Goal: Information Seeking & Learning: Understand process/instructions

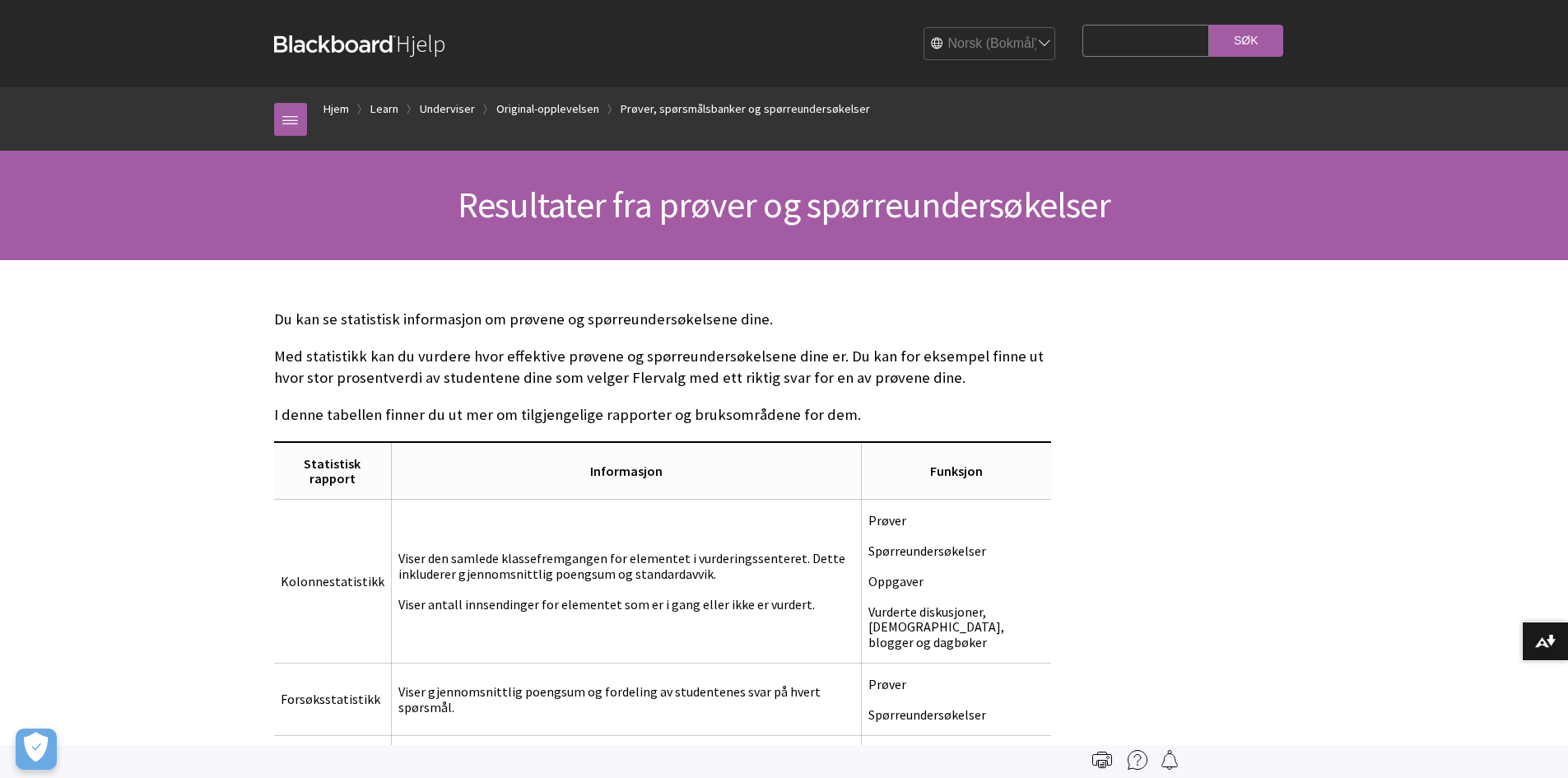
scroll to position [330, 0]
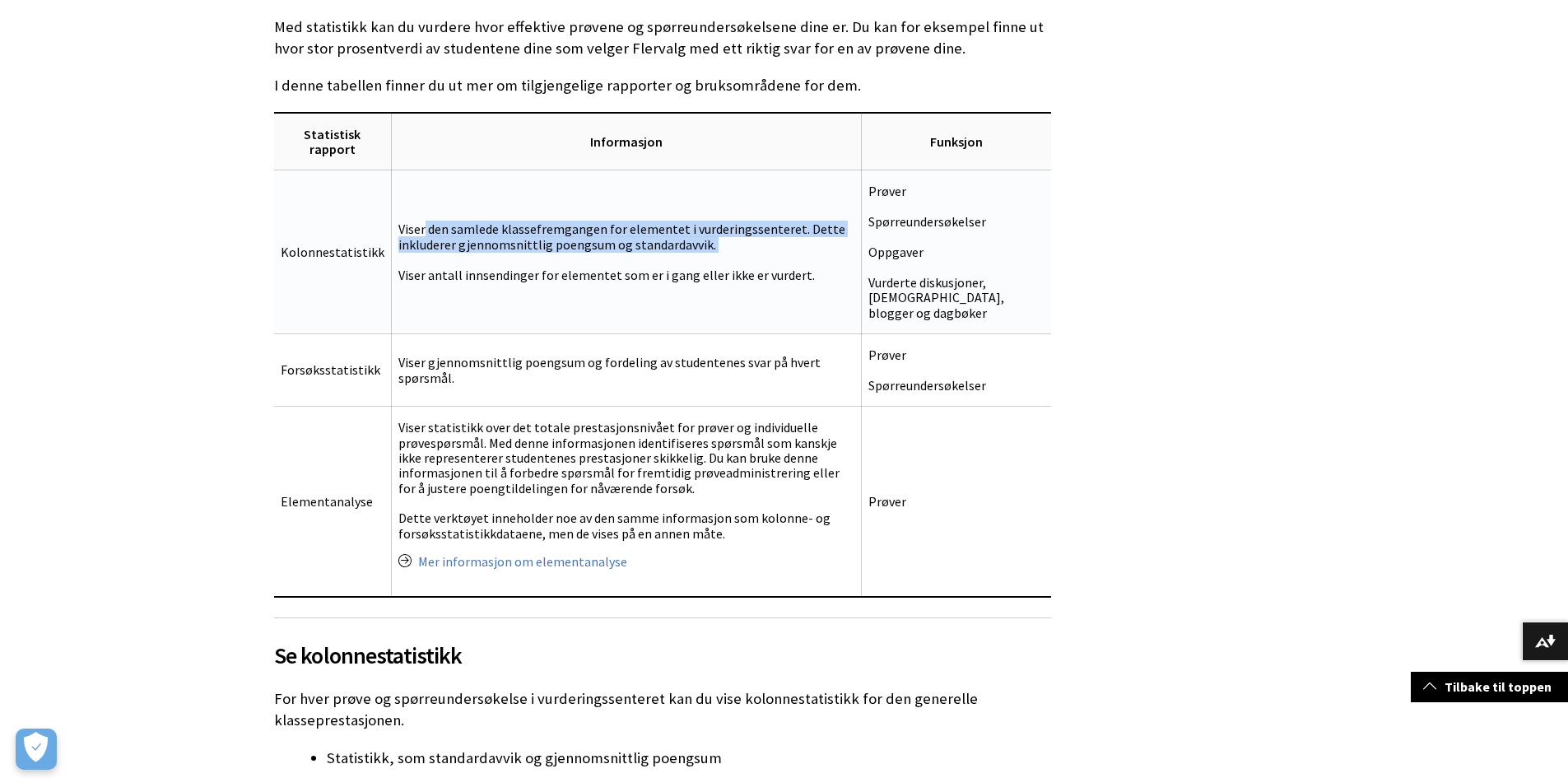
drag, startPoint x: 416, startPoint y: 226, endPoint x: 709, endPoint y: 258, distance: 294.7
click at [709, 258] on td "Viser den samlede klassefremgangen for elementet i vurderingssenteret. Dette in…" at bounding box center [625, 252] width 470 height 163
click at [709, 258] on td "Viser den samlede klassefremgangen for elementet i vurderingssenteret. Dette in…" at bounding box center [625, 252] width 470 height 163
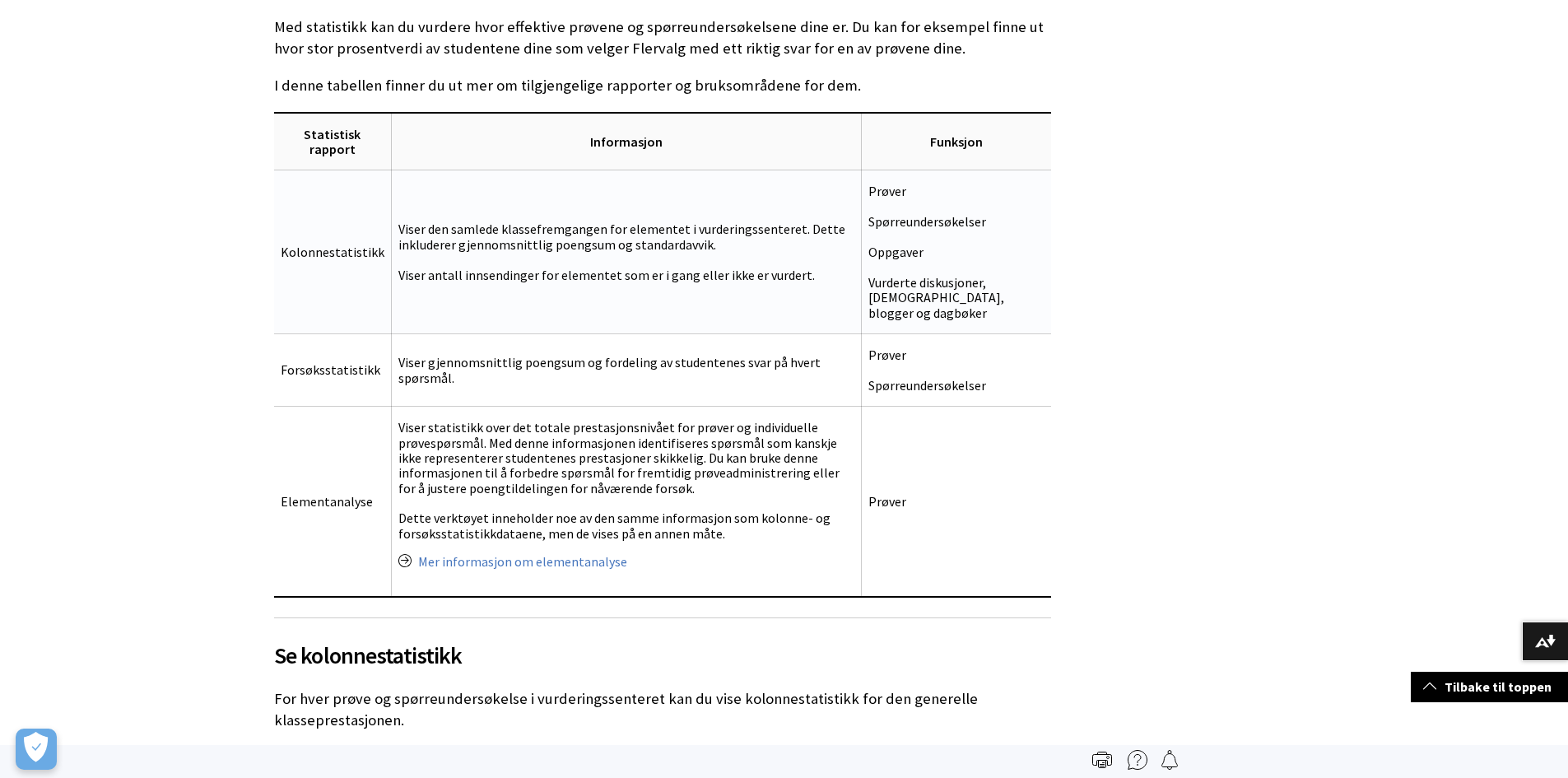
scroll to position [247, 0]
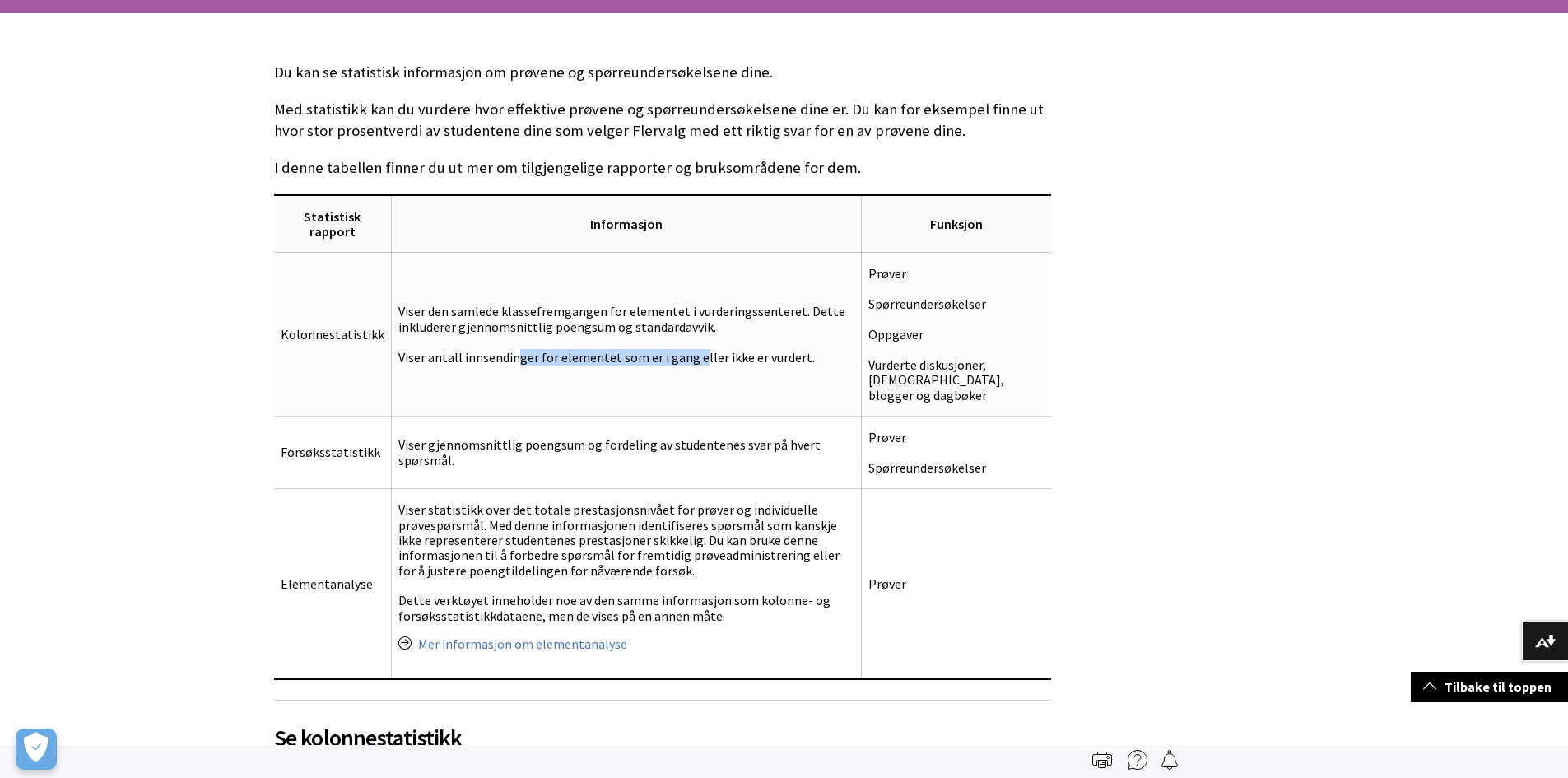
drag, startPoint x: 577, startPoint y: 357, endPoint x: 690, endPoint y: 358, distance: 113.0
click at [688, 359] on td "Viser den samlede klassefremgangen for elementet i vurderingssenteret. Dette in…" at bounding box center [625, 334] width 470 height 163
click at [690, 358] on td "Viser den samlede klassefremgangen for elementet i vurderingssenteret. Dette in…" at bounding box center [625, 334] width 470 height 163
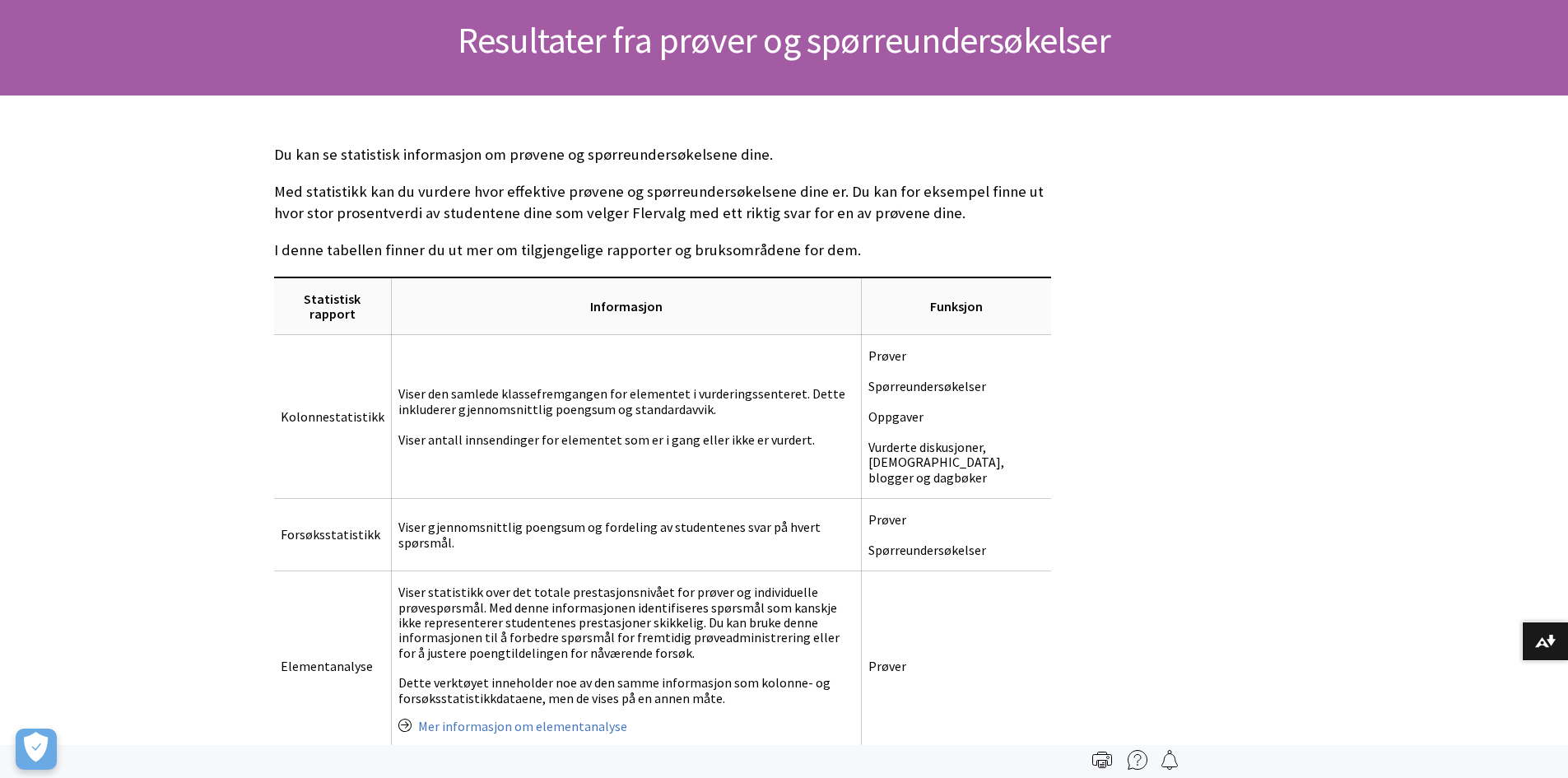
scroll to position [0, 0]
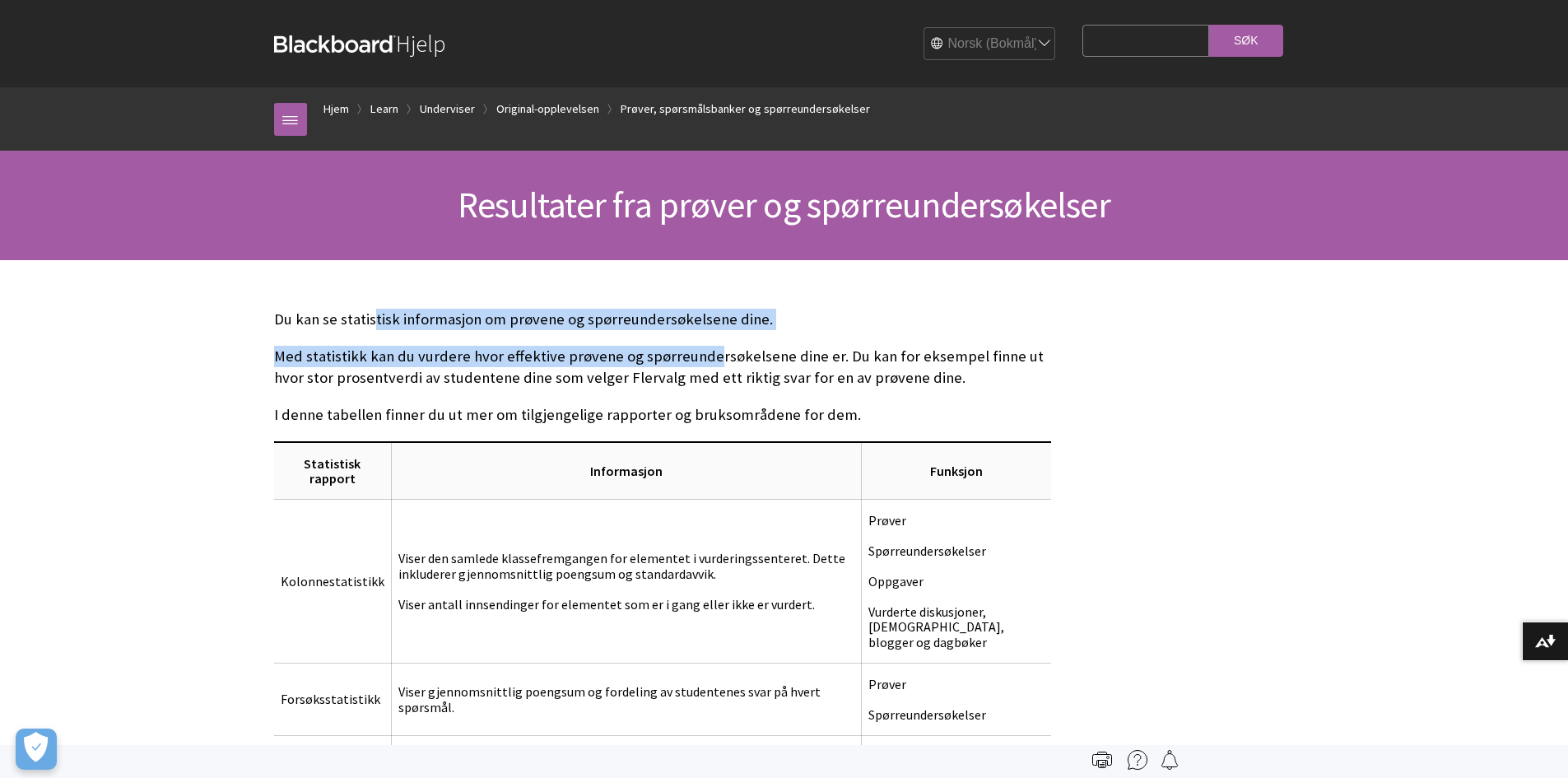
drag, startPoint x: 374, startPoint y: 319, endPoint x: 708, endPoint y: 376, distance: 338.8
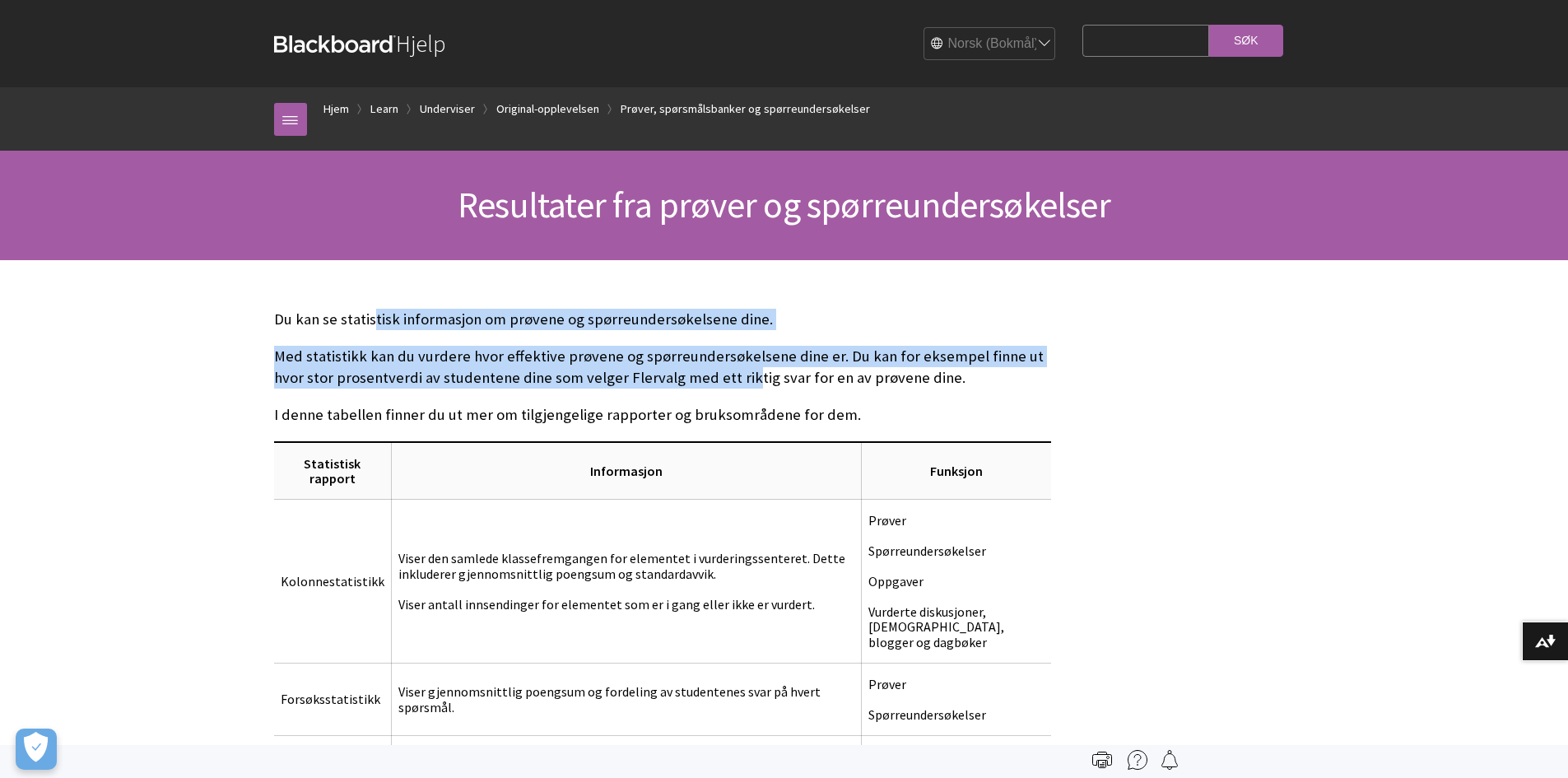
click at [708, 376] on p "Med statistikk kan du vurdere hvor effektive prøvene og spørreundersøkelsene di…" at bounding box center [662, 367] width 777 height 43
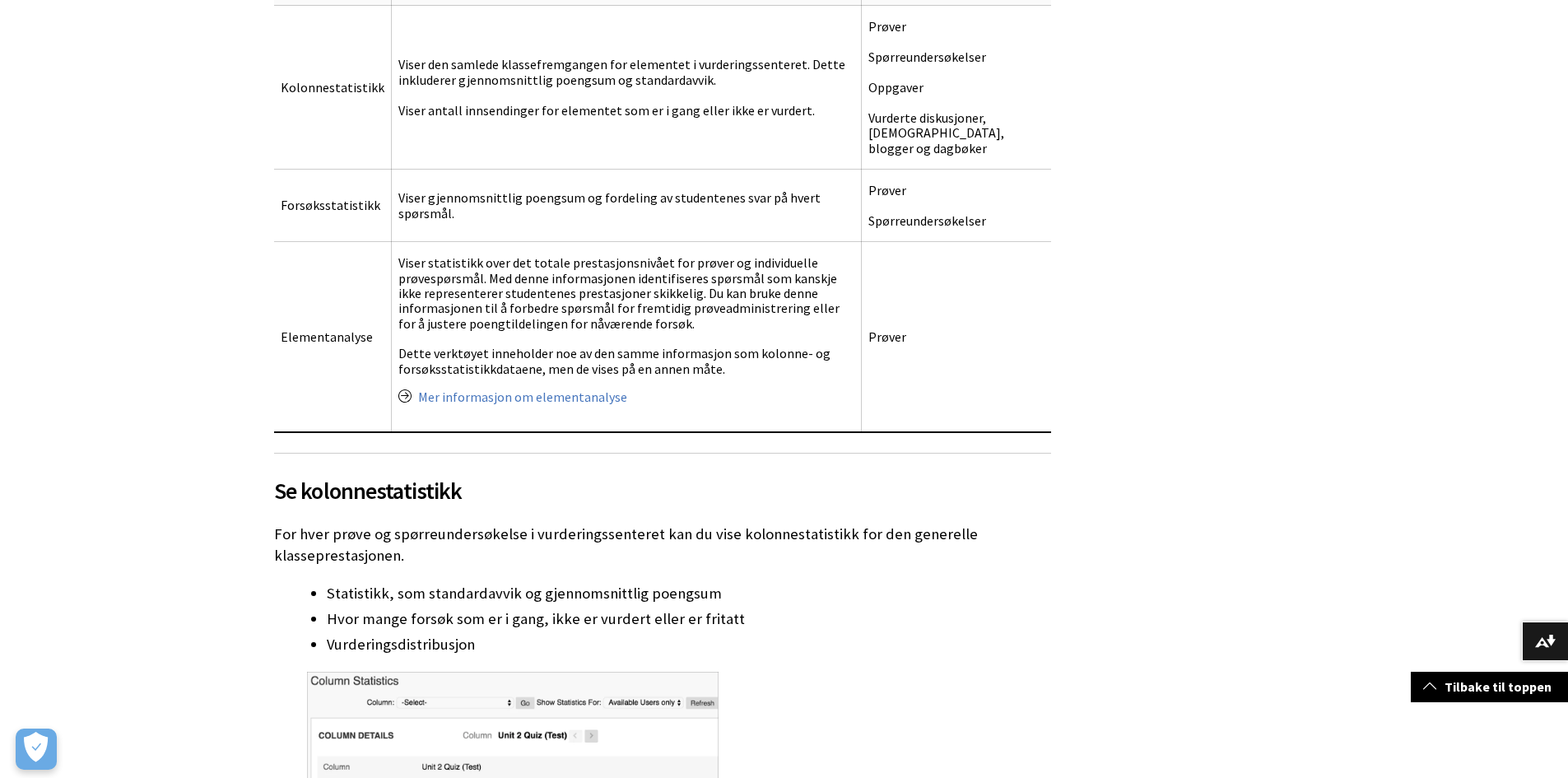
scroll to position [741, 0]
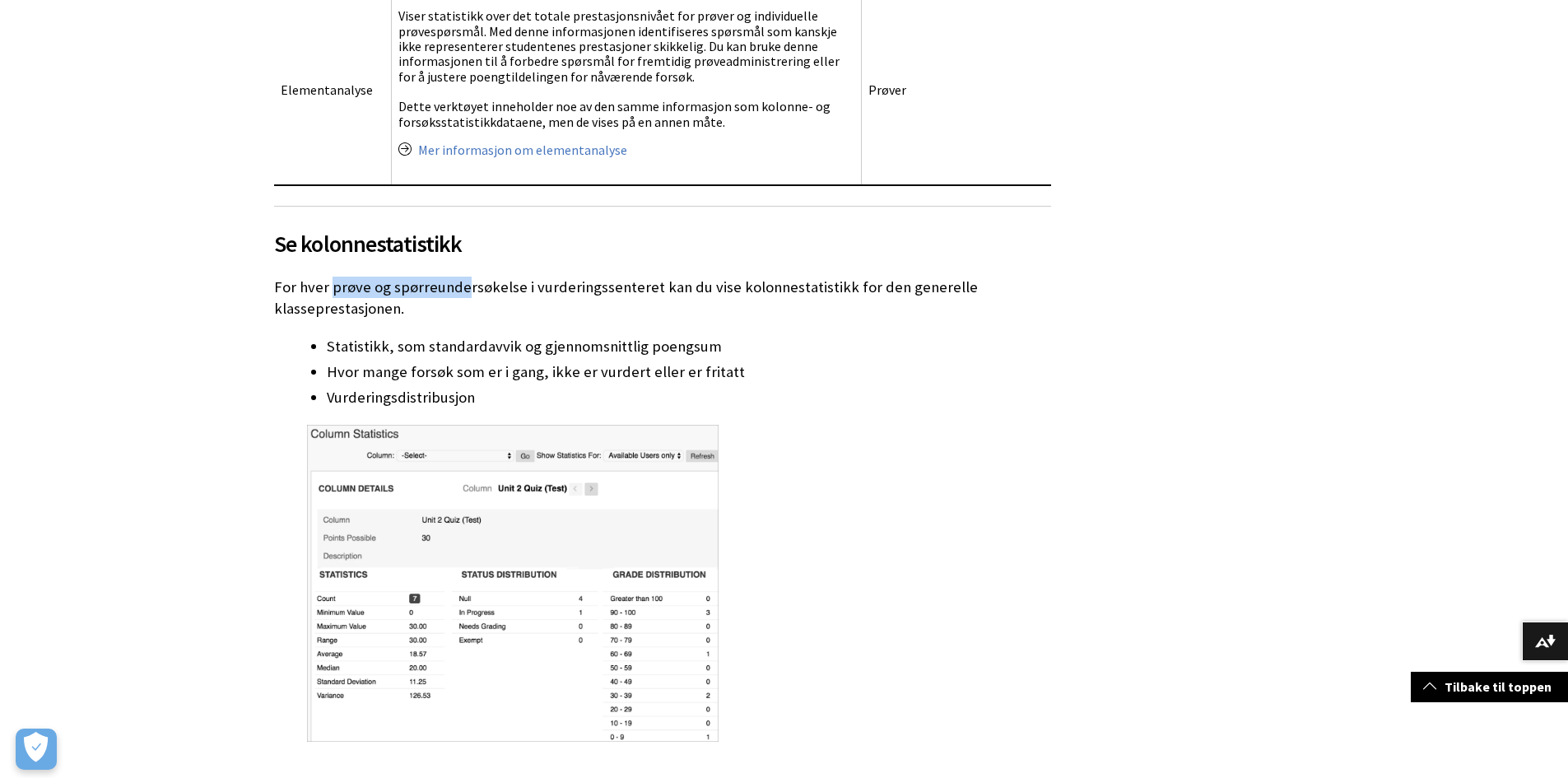
drag, startPoint x: 334, startPoint y: 293, endPoint x: 465, endPoint y: 283, distance: 131.4
click at [465, 283] on p "For hver prøve og spørreundersøkelse i vurderingssenteret kan du vise kolonnest…" at bounding box center [662, 298] width 777 height 43
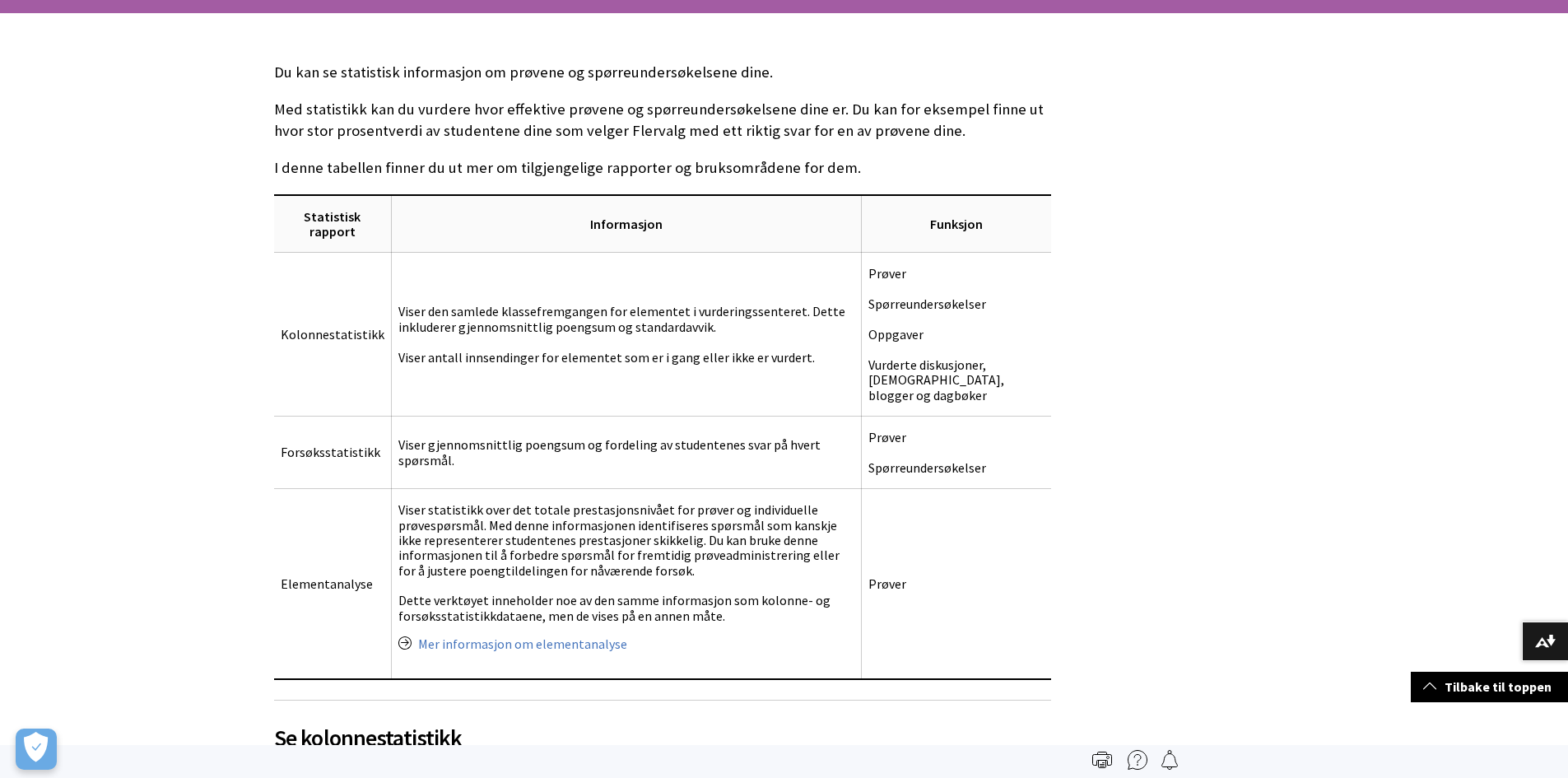
scroll to position [0, 0]
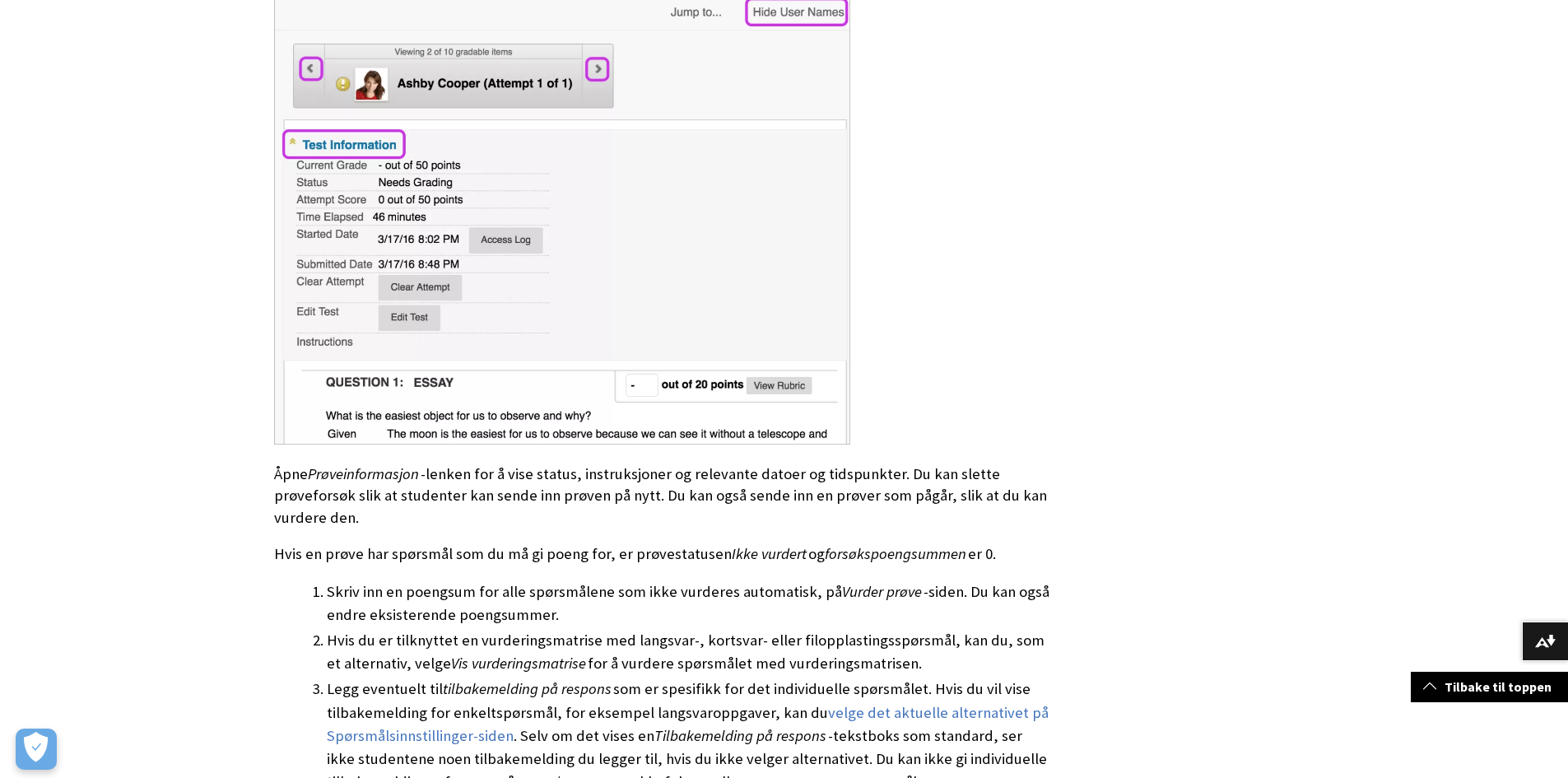
scroll to position [2635, 0]
